Goal: Find contact information: Find contact information

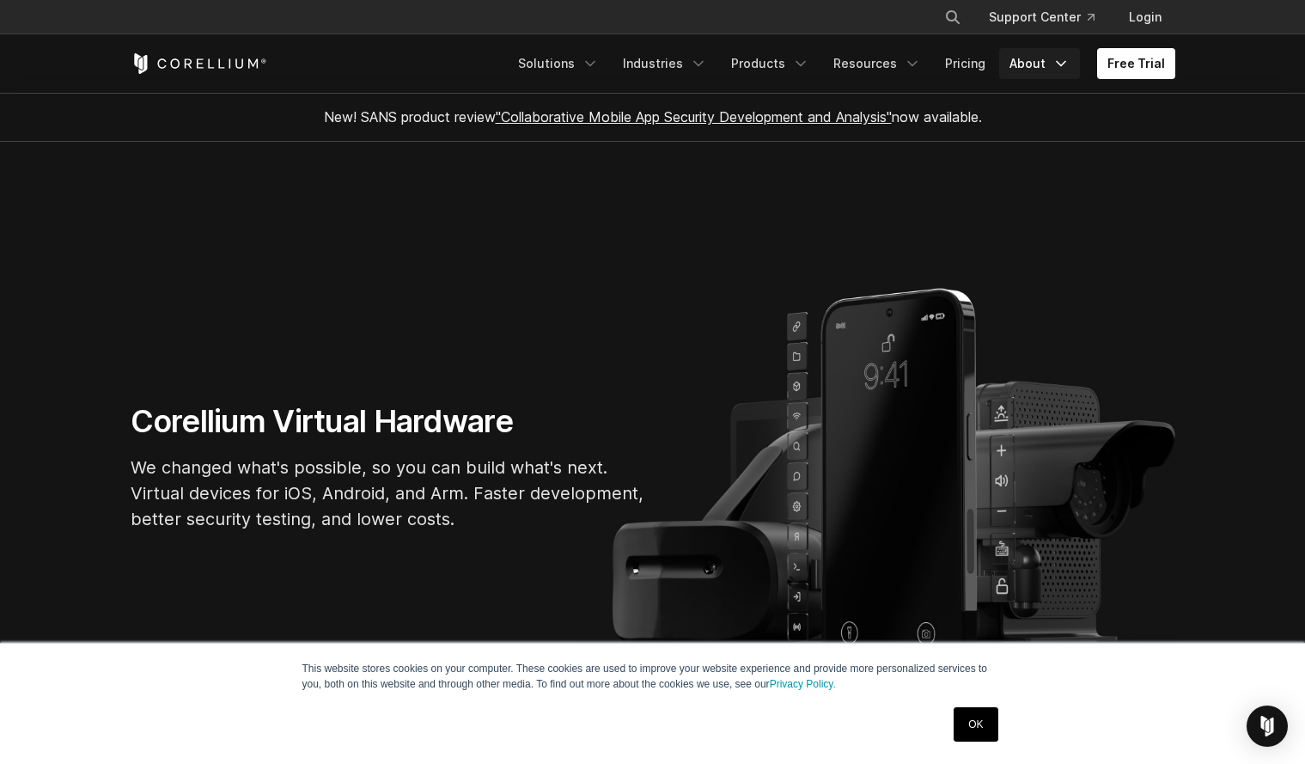
click at [1040, 64] on link "About" at bounding box center [1039, 63] width 81 height 31
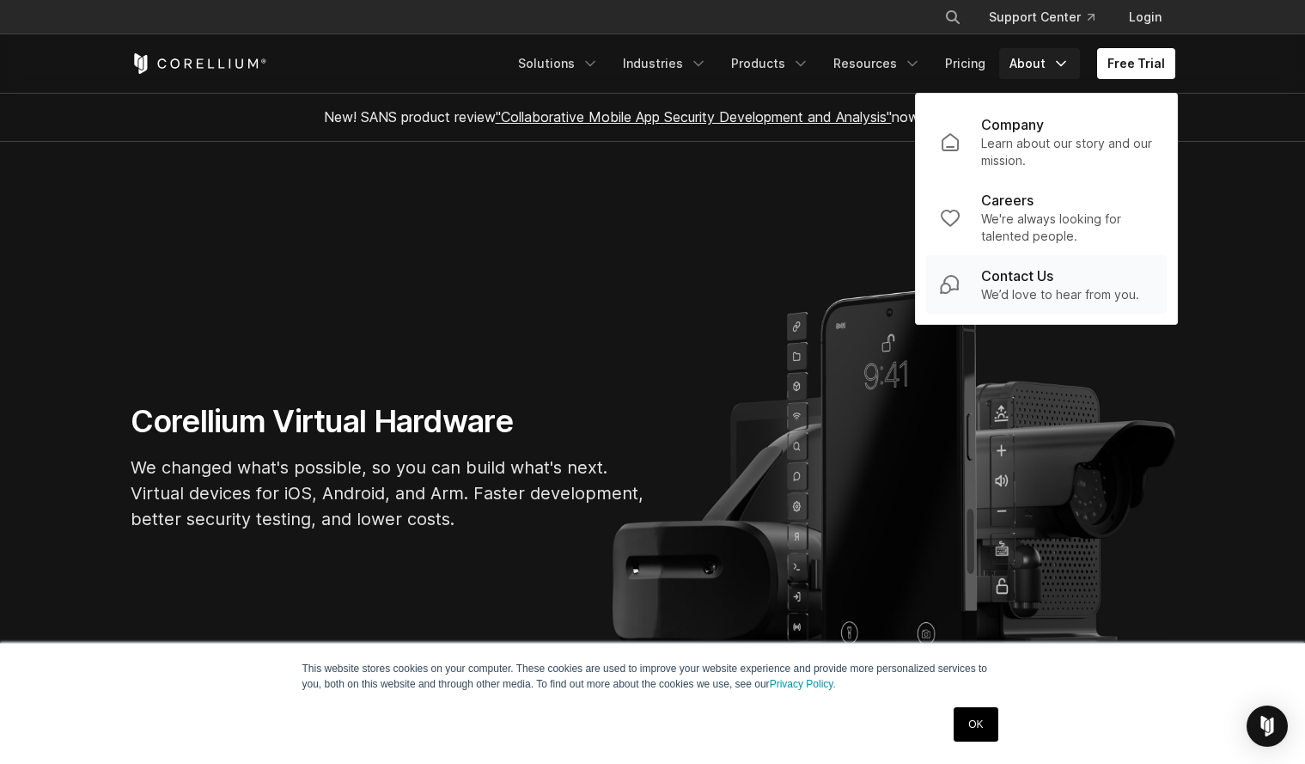
click at [1009, 283] on p "Contact Us" at bounding box center [1017, 275] width 72 height 21
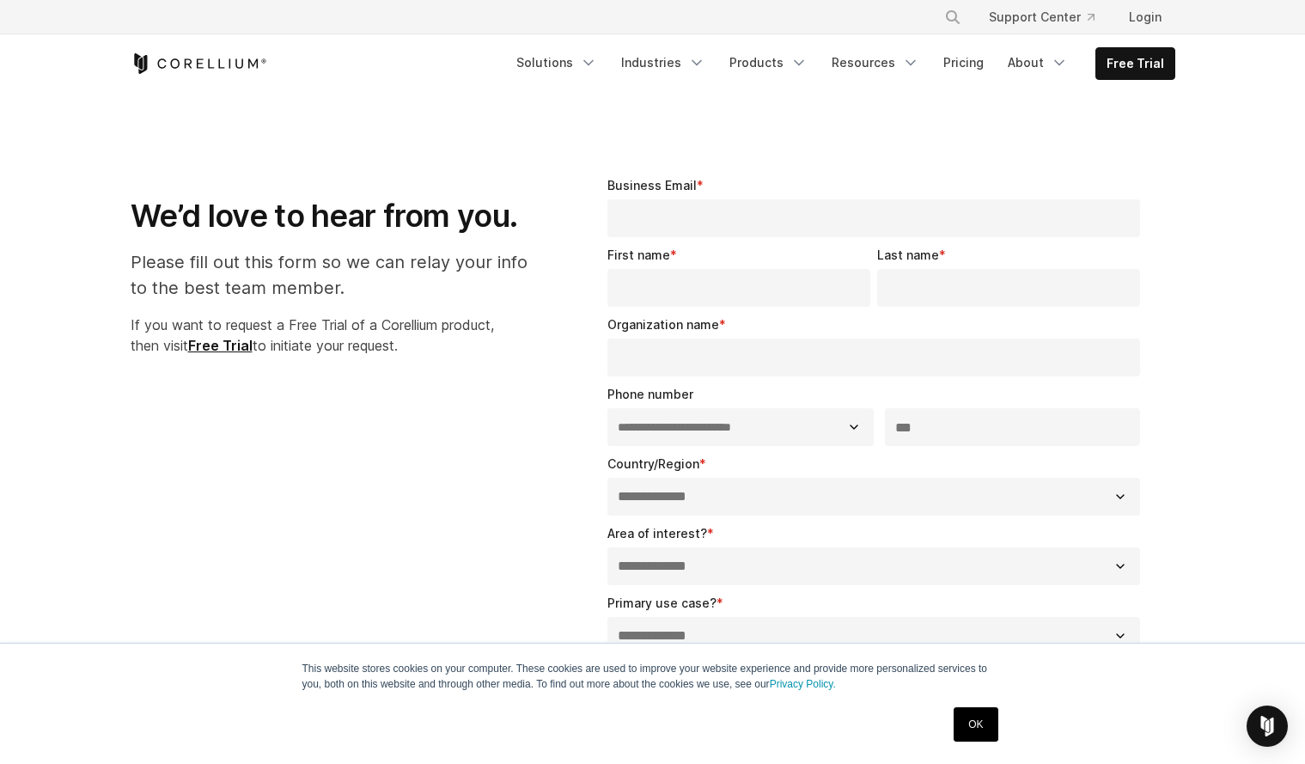
select select "**"
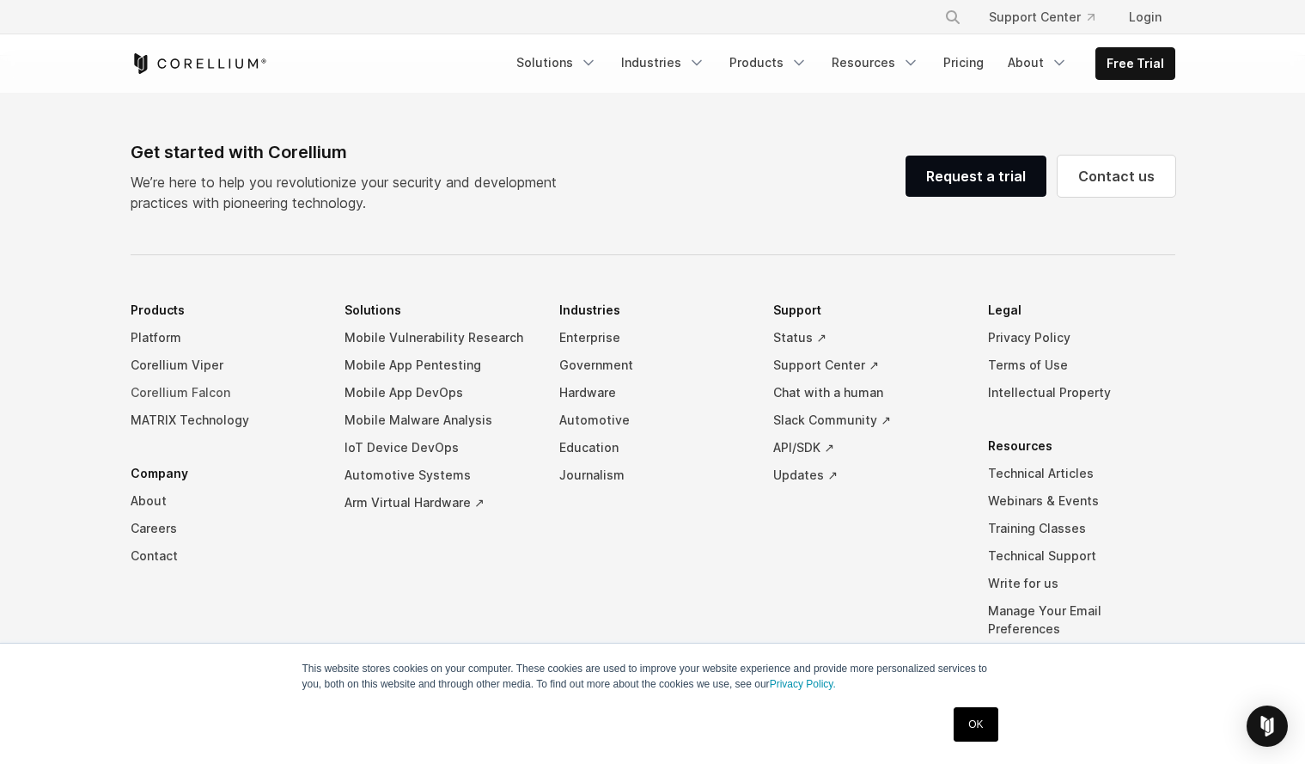
scroll to position [1233, 0]
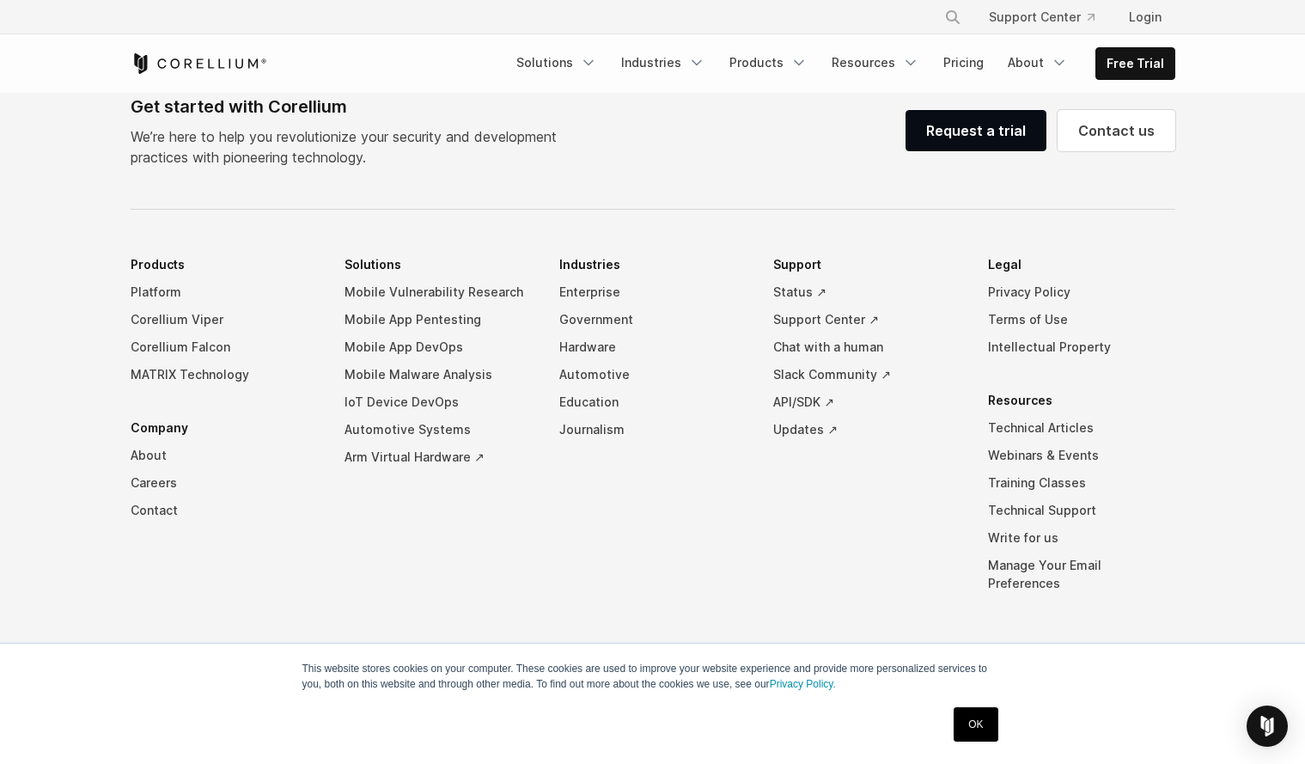
click at [972, 720] on link "OK" at bounding box center [975, 724] width 44 height 34
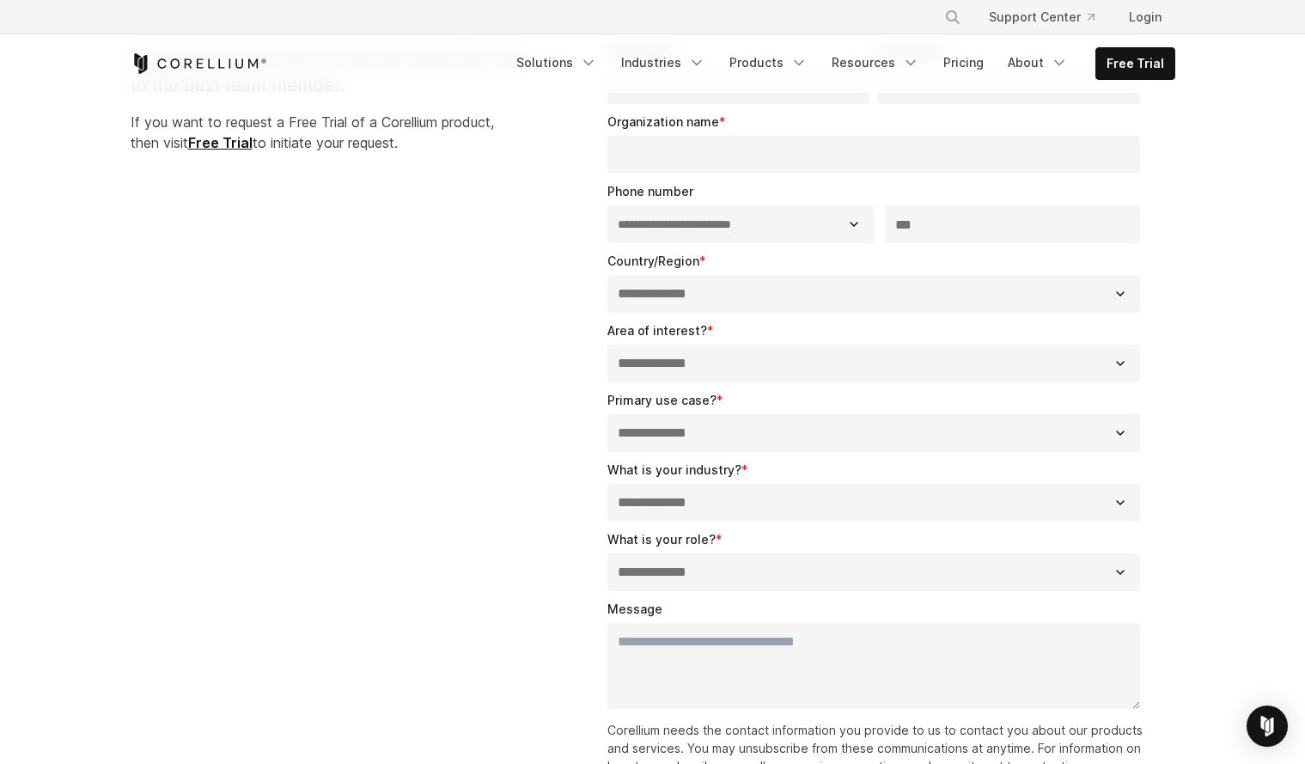
scroll to position [0, 0]
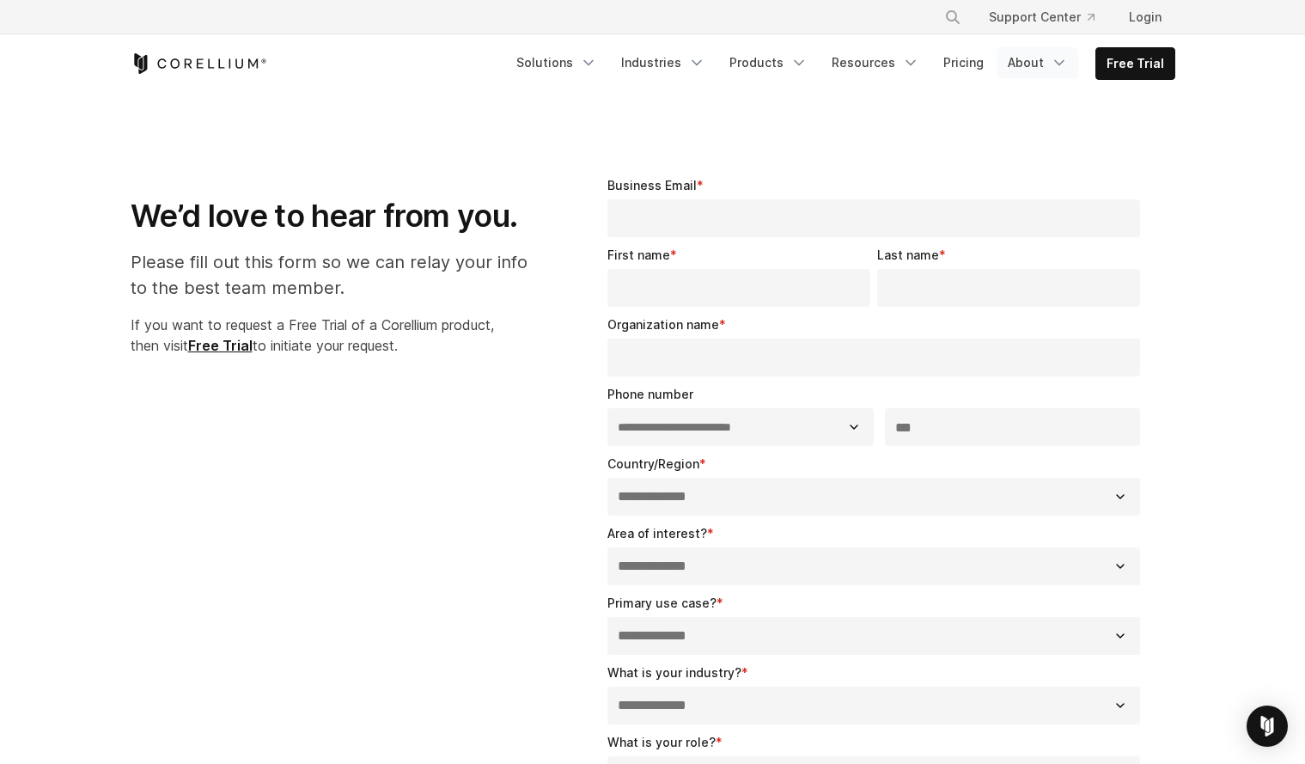
click at [1054, 64] on icon "Navigation Menu" at bounding box center [1059, 62] width 17 height 17
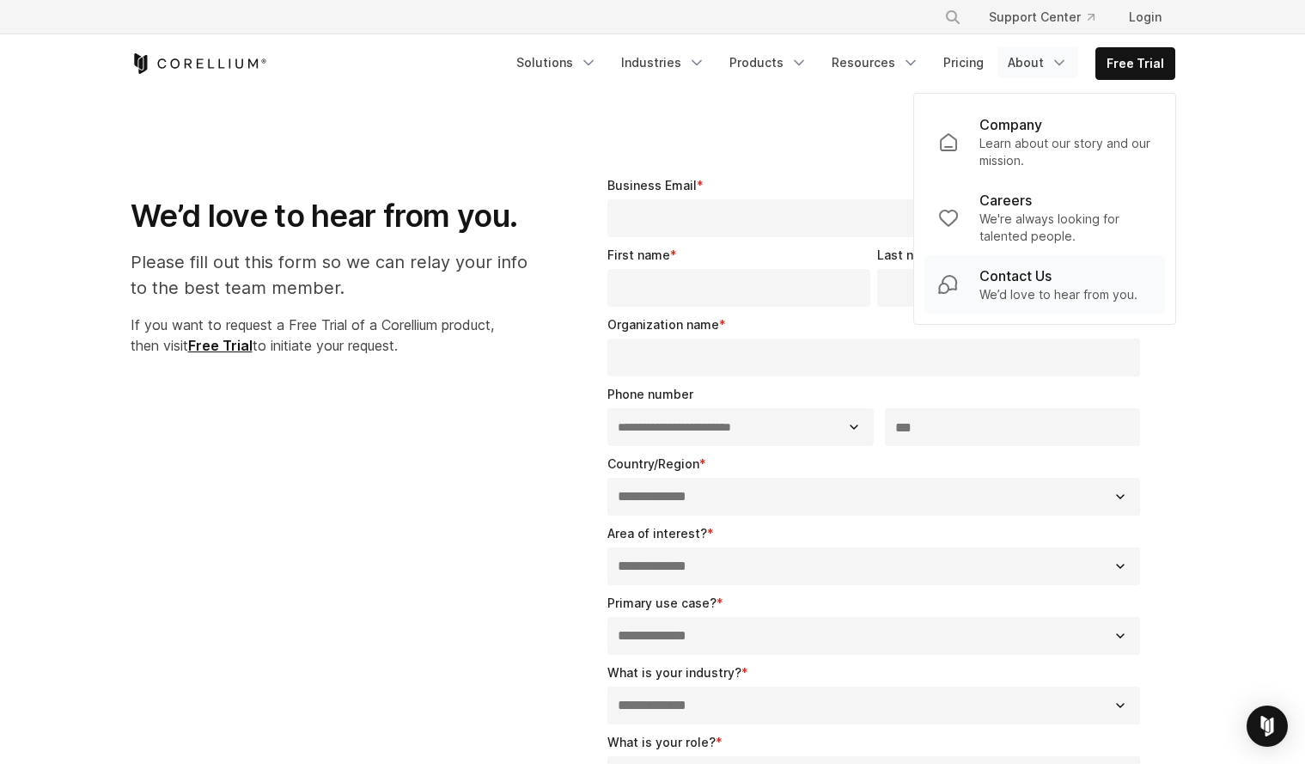
click at [1000, 266] on p "Contact Us" at bounding box center [1015, 275] width 72 height 21
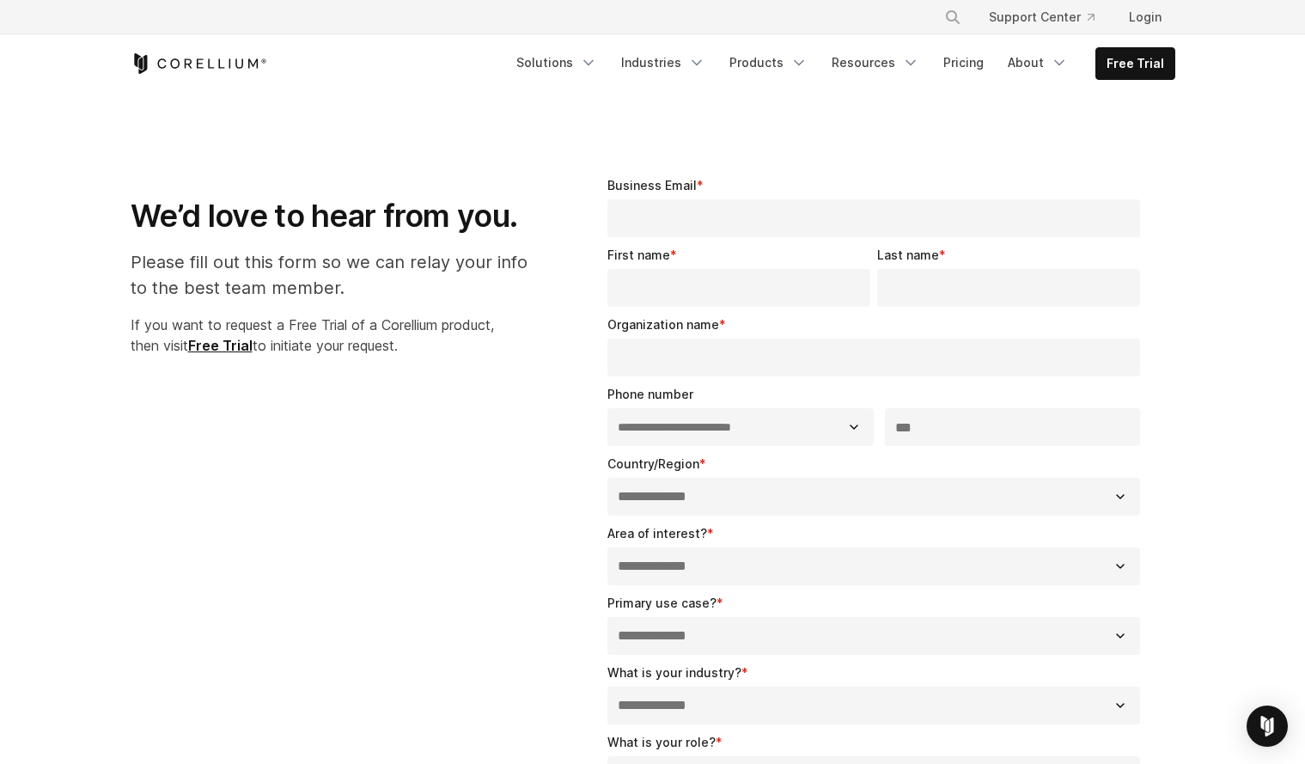
select select "**"
click at [1059, 67] on icon "Navigation Menu" at bounding box center [1059, 62] width 17 height 17
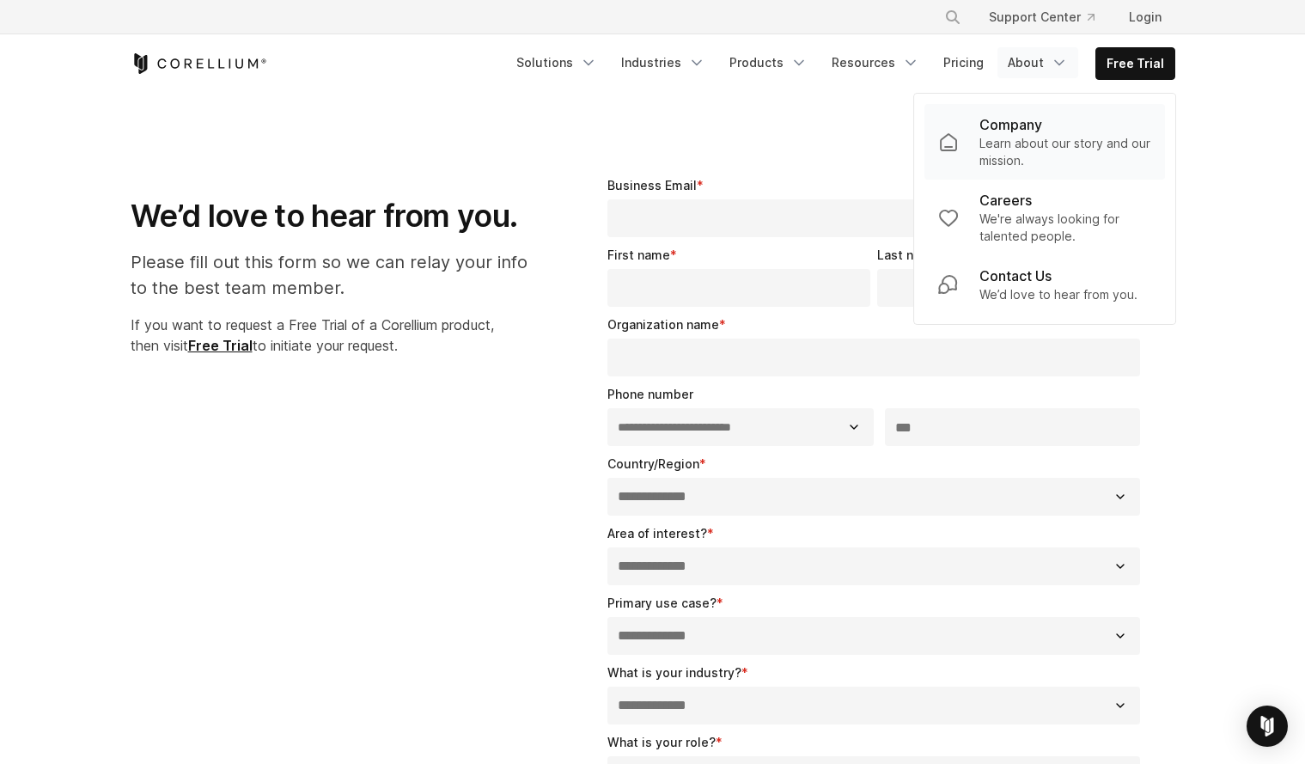
click at [1041, 131] on p "Company" at bounding box center [1010, 124] width 63 height 21
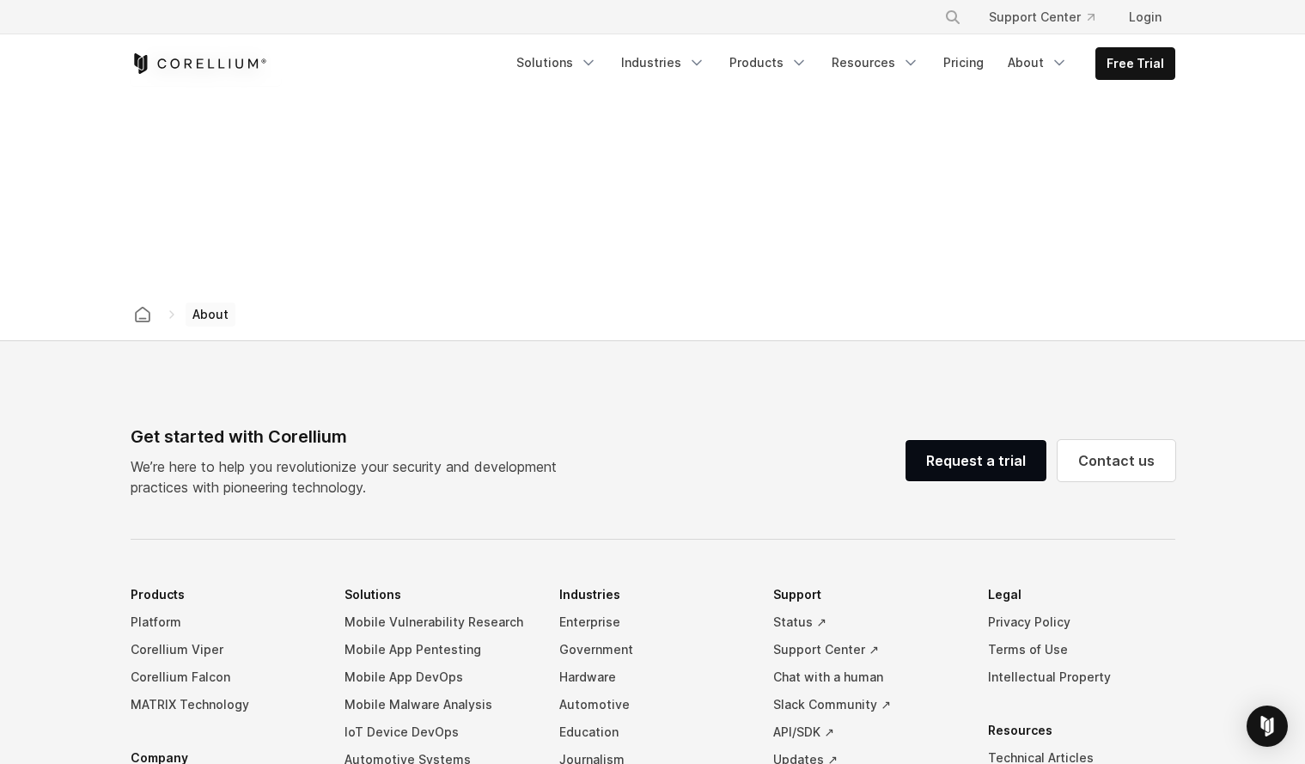
scroll to position [2927, 0]
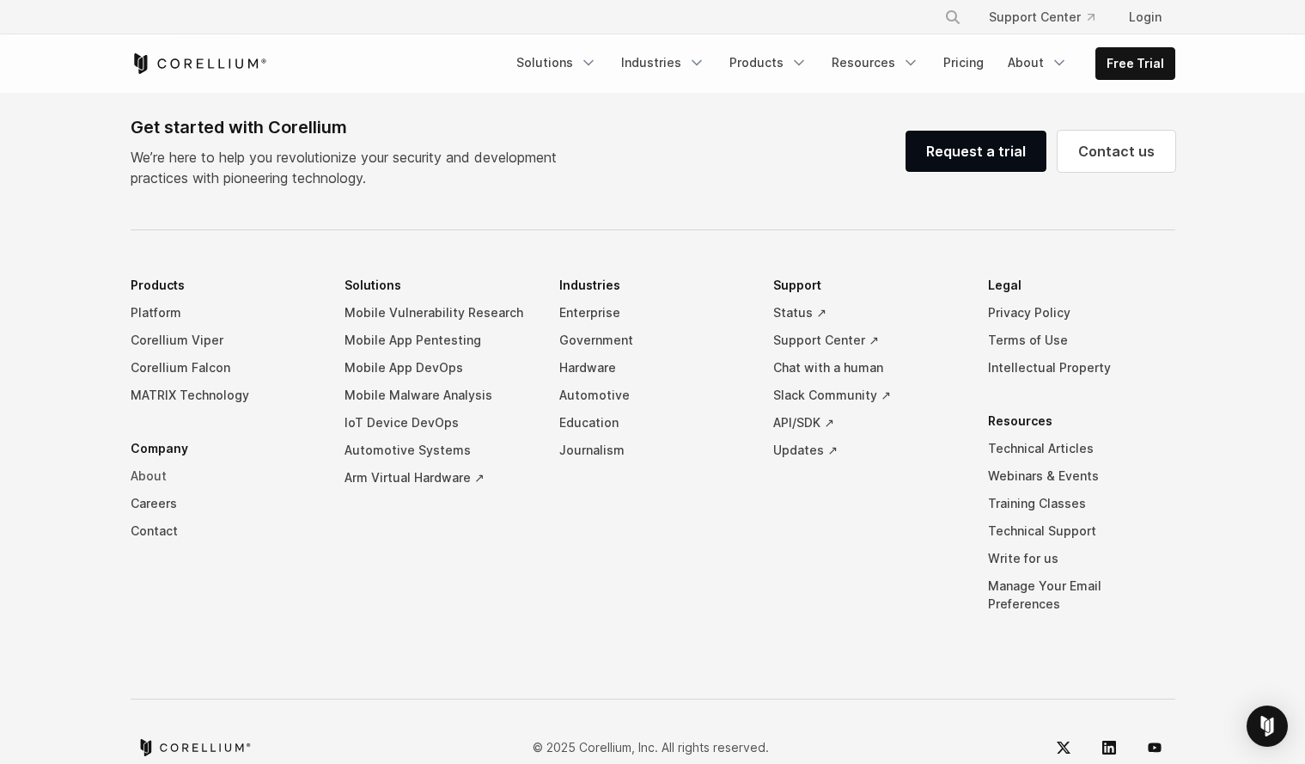
click at [144, 463] on link "About" at bounding box center [224, 475] width 187 height 27
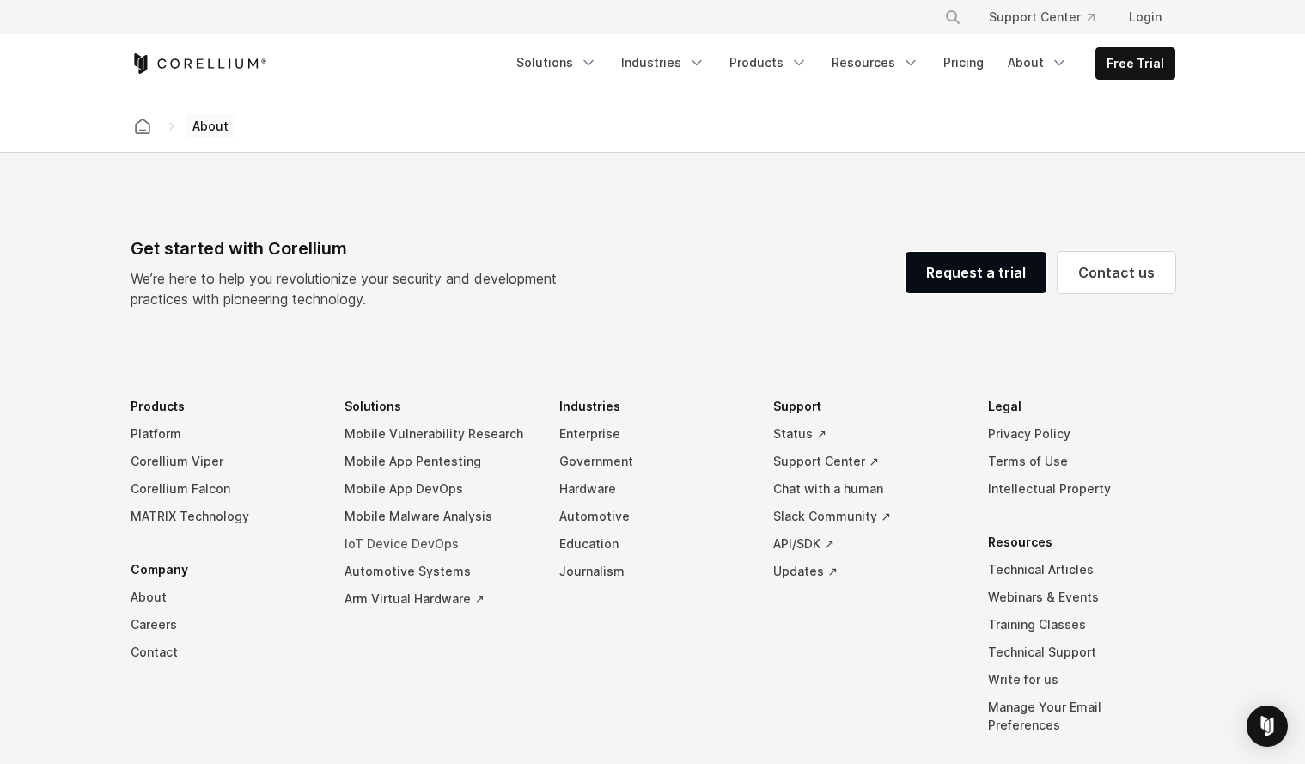
scroll to position [2927, 0]
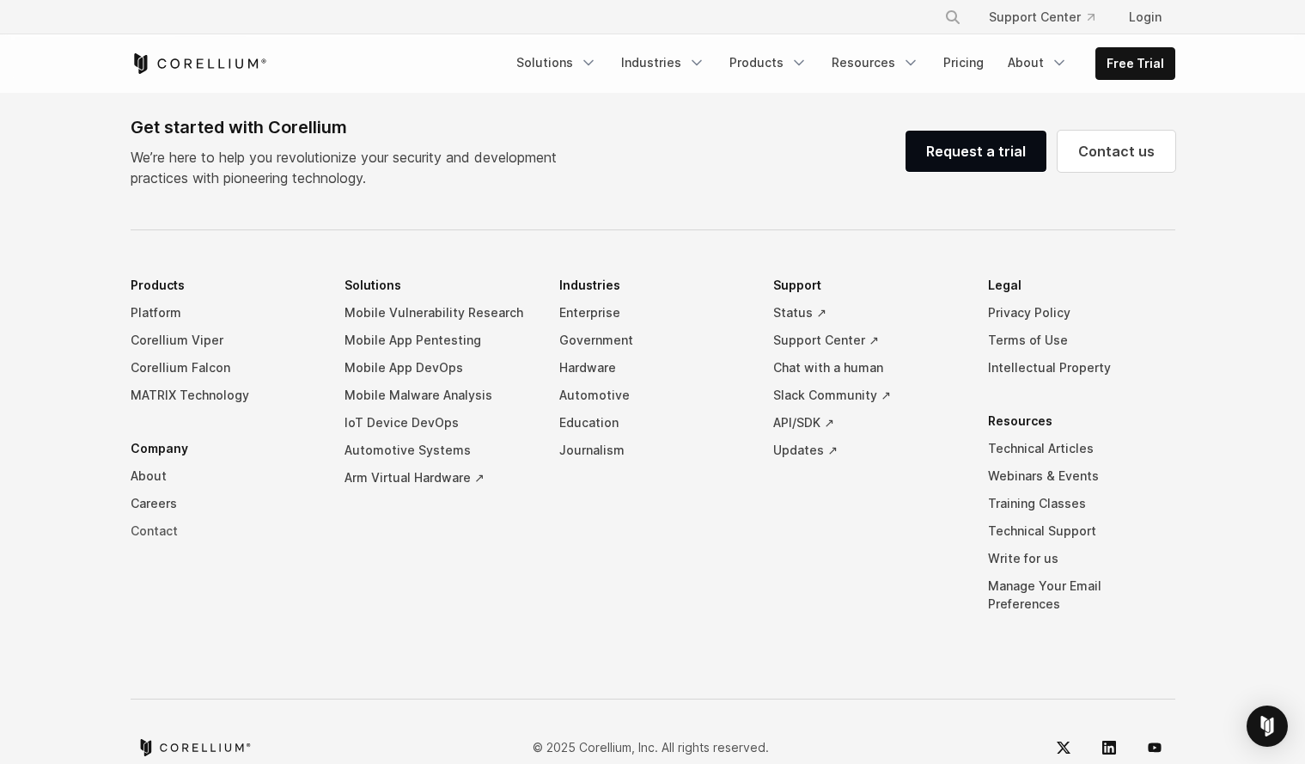
click at [155, 518] on link "Contact" at bounding box center [224, 530] width 187 height 27
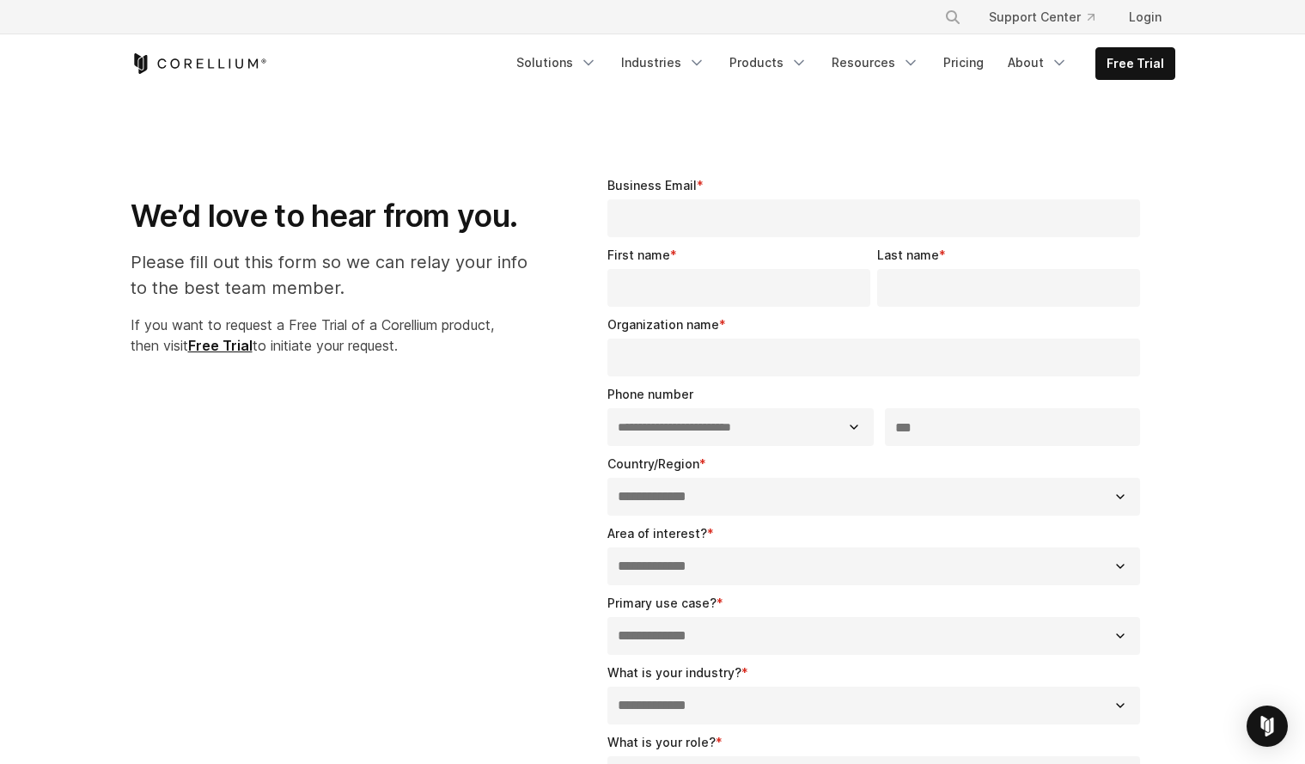
select select "**"
